Goal: Task Accomplishment & Management: Complete application form

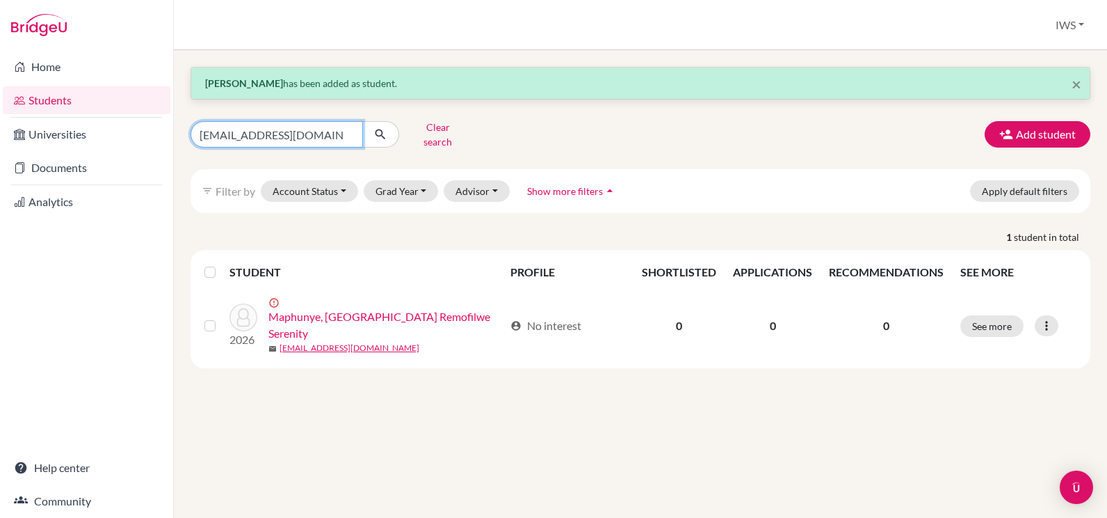
drag, startPoint x: 0, startPoint y: 0, endPoint x: 346, endPoint y: 135, distance: 371.1
click at [337, 134] on input "[EMAIL_ADDRESS][DOMAIN_NAME]" at bounding box center [277, 134] width 173 height 26
click at [350, 131] on input "[EMAIL_ADDRESS][DOMAIN_NAME]" at bounding box center [277, 134] width 173 height 26
type input "zeyd"
click button "submit" at bounding box center [380, 134] width 37 height 26
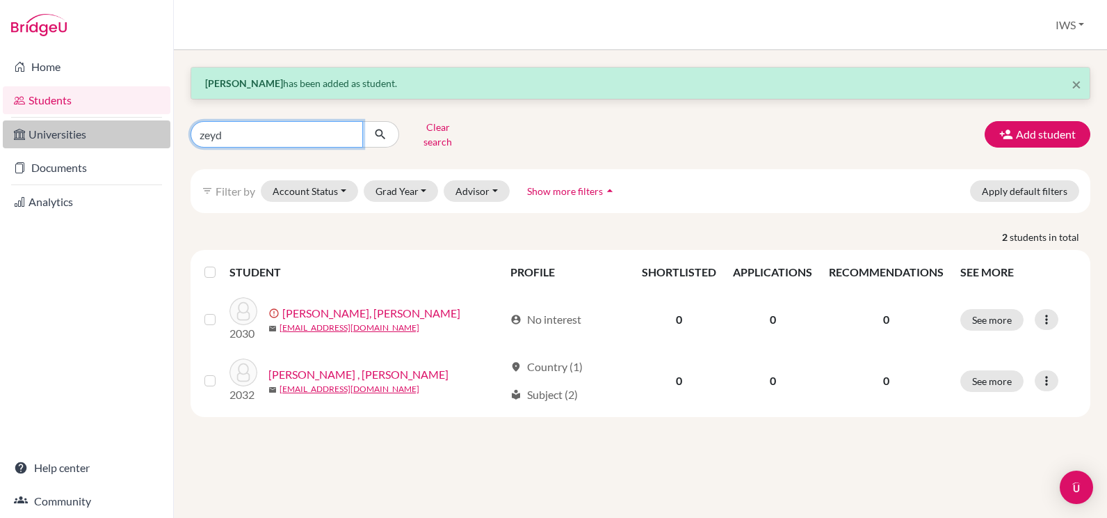
drag, startPoint x: 280, startPoint y: 128, endPoint x: 163, endPoint y: 130, distance: 116.9
click at [163, 130] on div "Home Students Universities Documents Analytics Help center Community Students o…" at bounding box center [553, 259] width 1107 height 518
paste input "Hi, just a quick note to say it’s been a real pleasure working with you so far,…"
click at [267, 126] on input "zeyd" at bounding box center [277, 134] width 173 height 26
drag, startPoint x: 263, startPoint y: 131, endPoint x: 157, endPoint y: 131, distance: 105.7
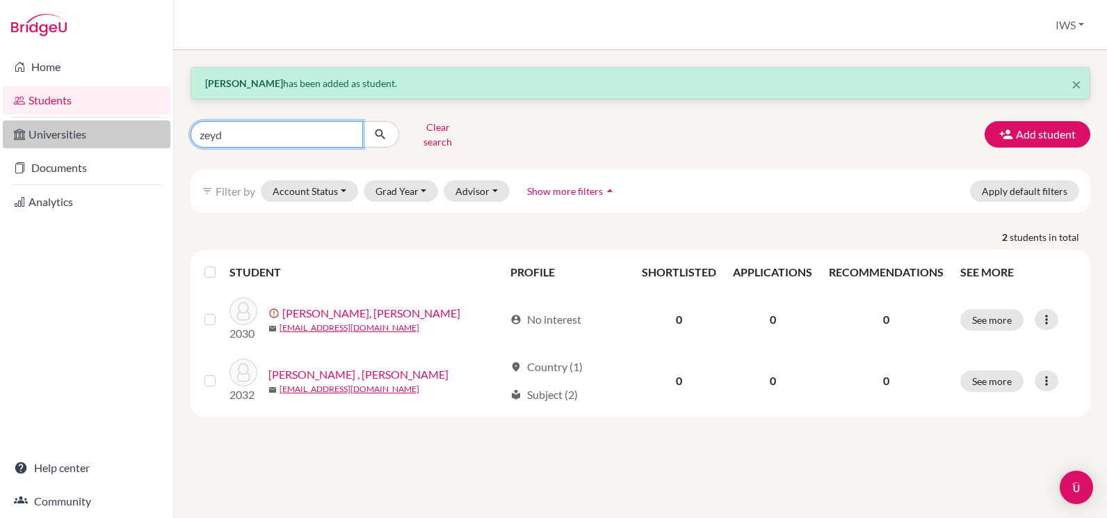
click at [157, 131] on div "Home Students Universities Documents Analytics Help center Community Students o…" at bounding box center [553, 259] width 1107 height 518
paste input "[EMAIL_ADDRESS][DOMAIN_NAME]"
type input "[EMAIL_ADDRESS][DOMAIN_NAME]"
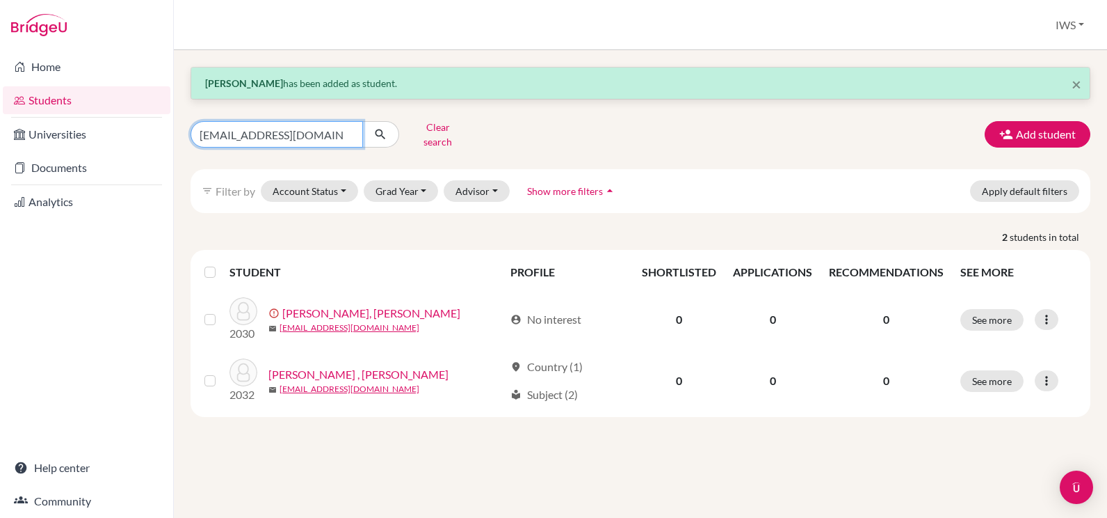
click button "submit" at bounding box center [380, 134] width 37 height 26
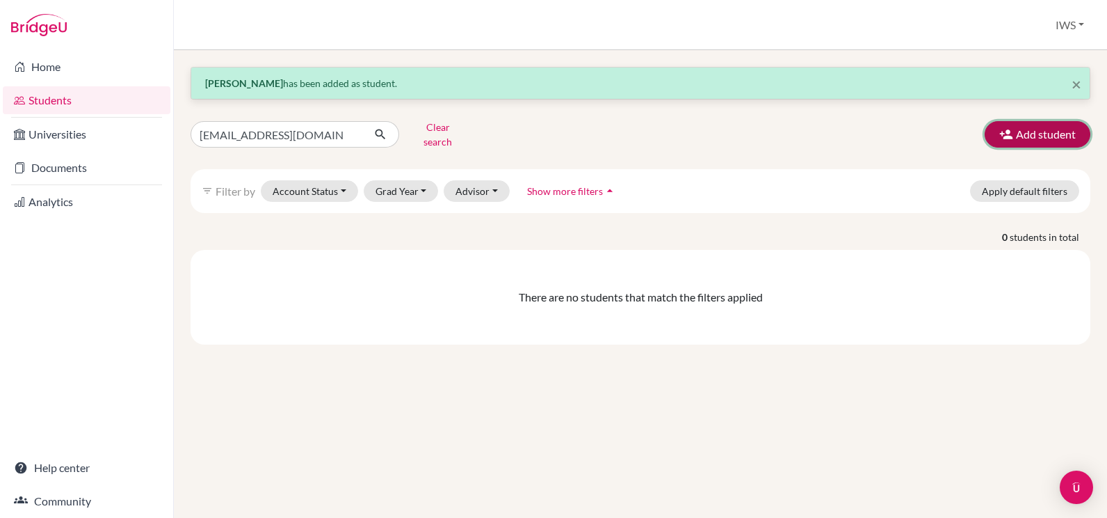
click at [1037, 133] on button "Add student" at bounding box center [1038, 134] width 106 height 26
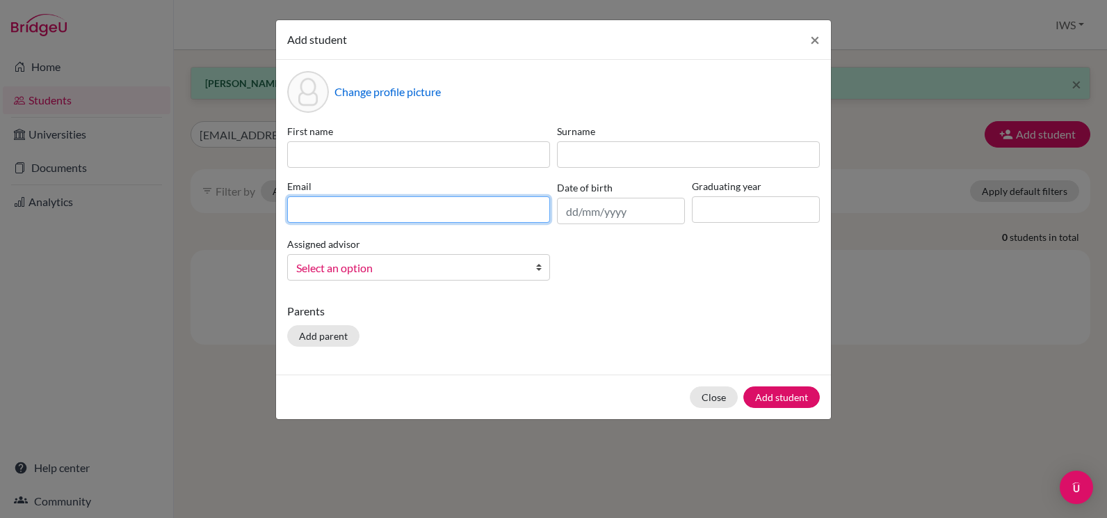
click at [419, 202] on input at bounding box center [418, 209] width 263 height 26
paste input "[EMAIL_ADDRESS][DOMAIN_NAME]"
type input "[EMAIL_ADDRESS][DOMAIN_NAME]"
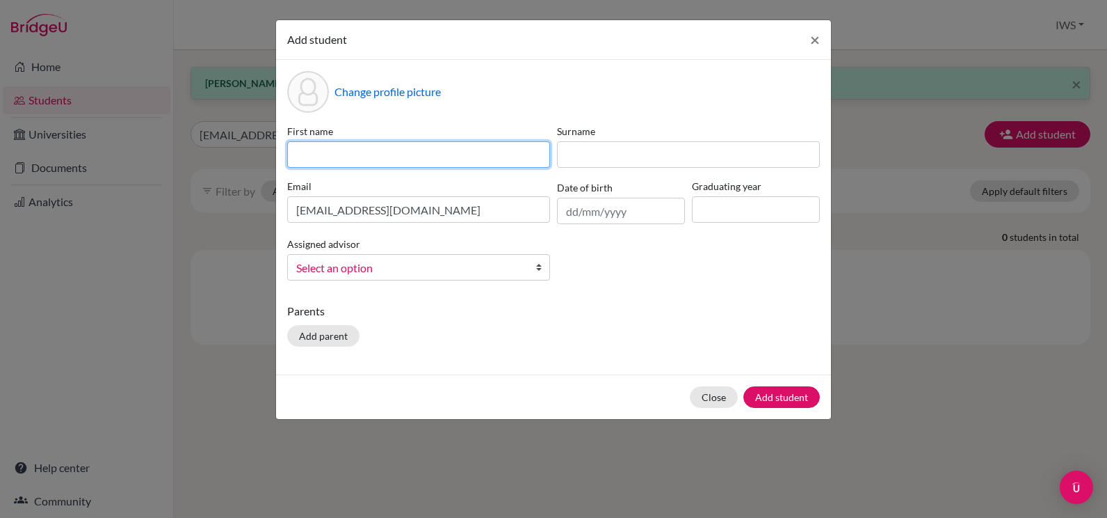
click at [478, 157] on input at bounding box center [418, 154] width 263 height 26
paste input "[PERSON_NAME]"
drag, startPoint x: 379, startPoint y: 154, endPoint x: 371, endPoint y: 156, distance: 7.9
click at [371, 156] on input "[PERSON_NAME]" at bounding box center [418, 154] width 263 height 26
type input "[PERSON_NAME]"
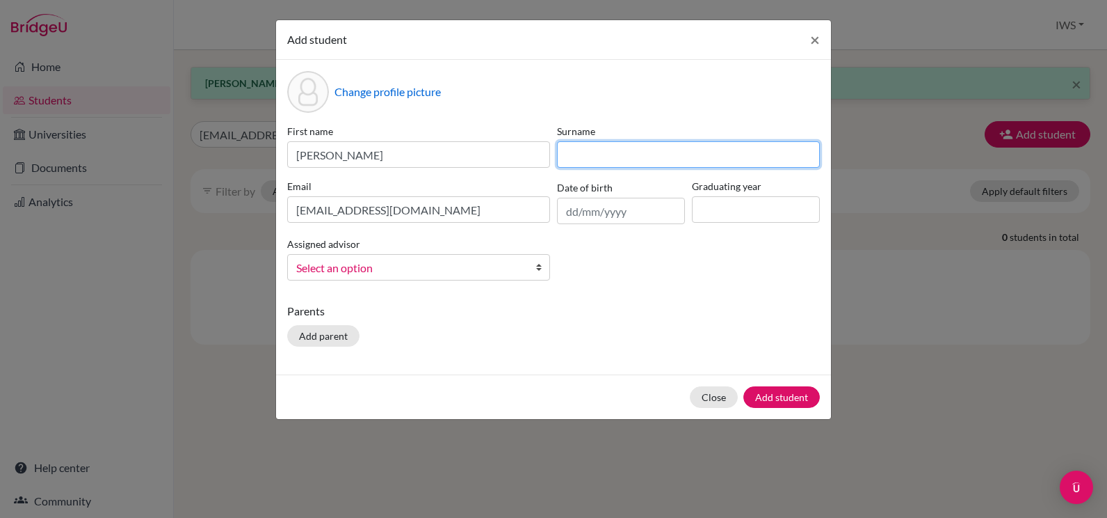
click at [632, 153] on input at bounding box center [688, 154] width 263 height 26
paste input "Ion"
type input "Ion"
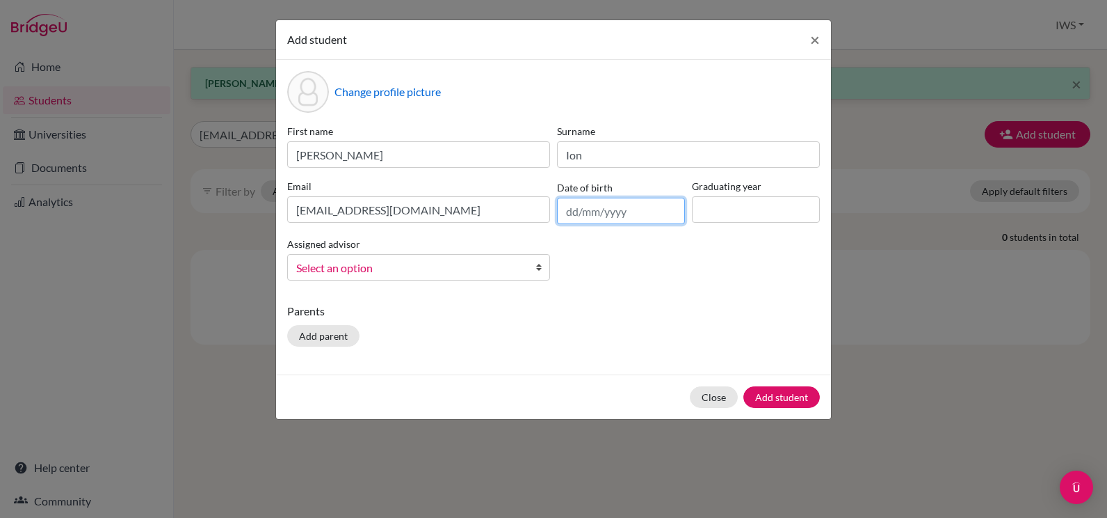
click at [570, 205] on input "text" at bounding box center [621, 211] width 128 height 26
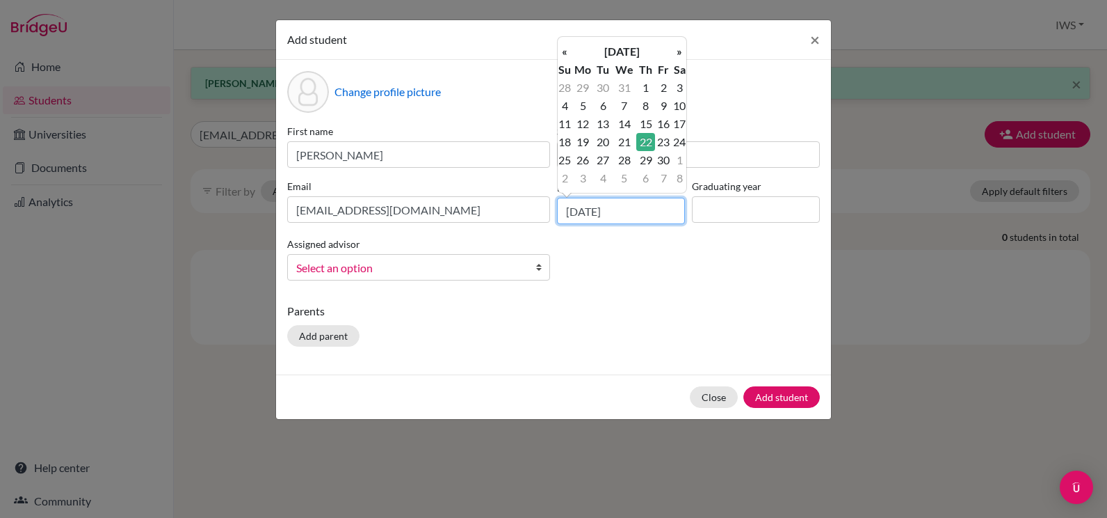
type input "[DATE]"
click at [751, 211] on input at bounding box center [756, 209] width 128 height 26
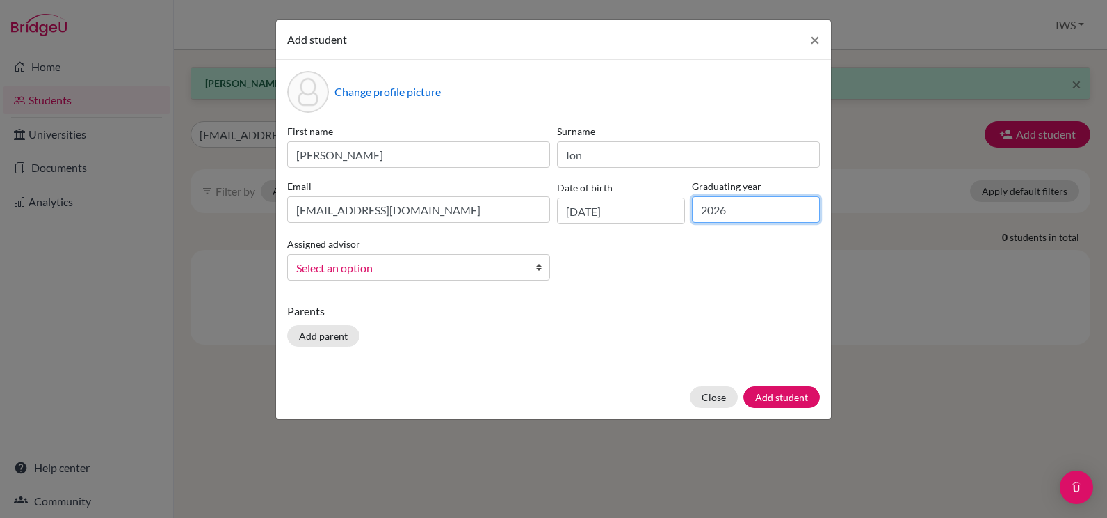
type input "2026"
click at [705, 295] on div "Change profile picture First name [PERSON_NAME] Surname [PERSON_NAME] [EMAIL_AD…" at bounding box center [553, 217] width 555 height 314
click at [795, 399] on button "Add student" at bounding box center [782, 397] width 77 height 22
